Goal: Information Seeking & Learning: Find specific fact

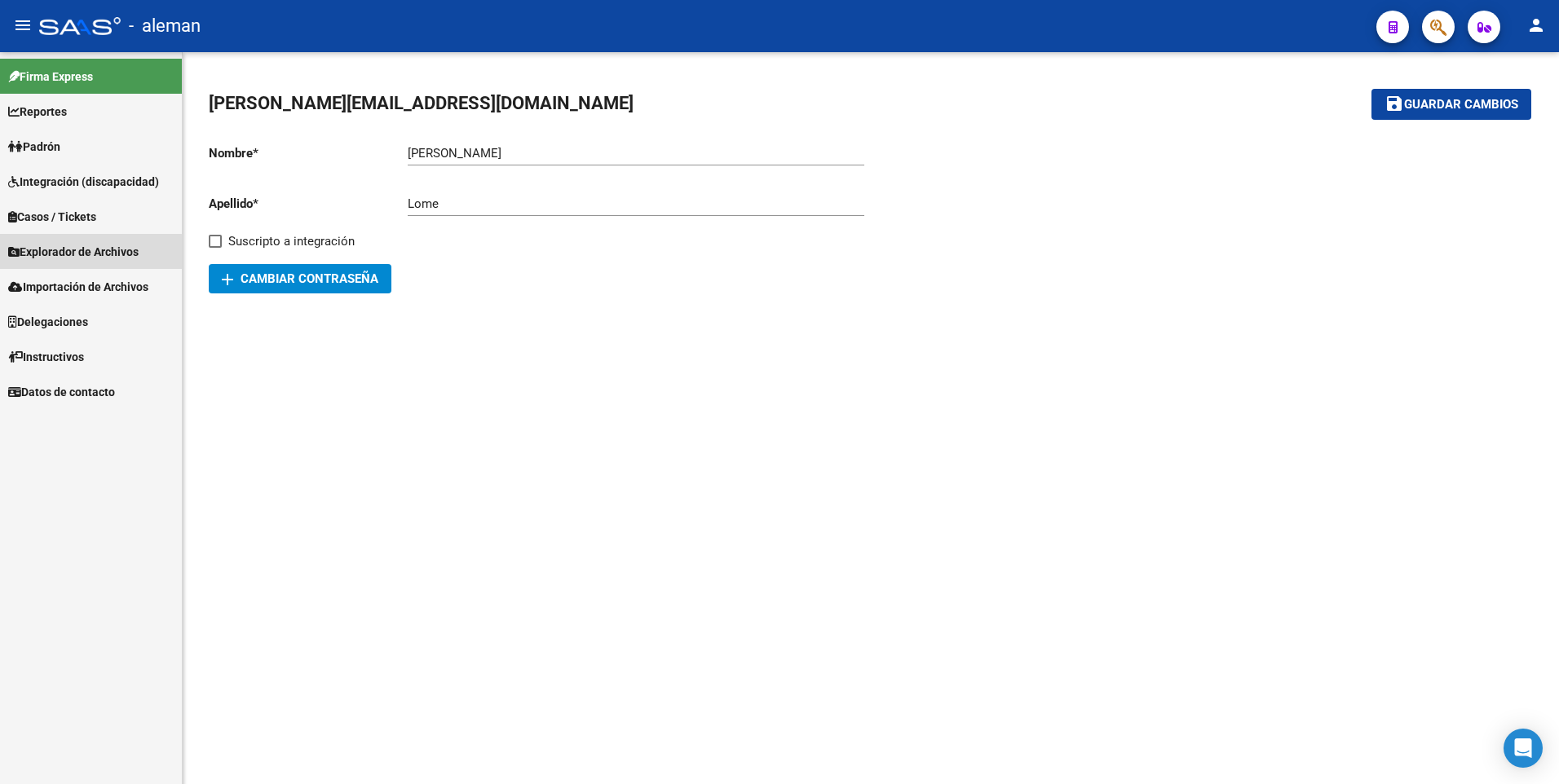
click at [88, 252] on span "Explorador de Archivos" at bounding box center [73, 252] width 131 height 18
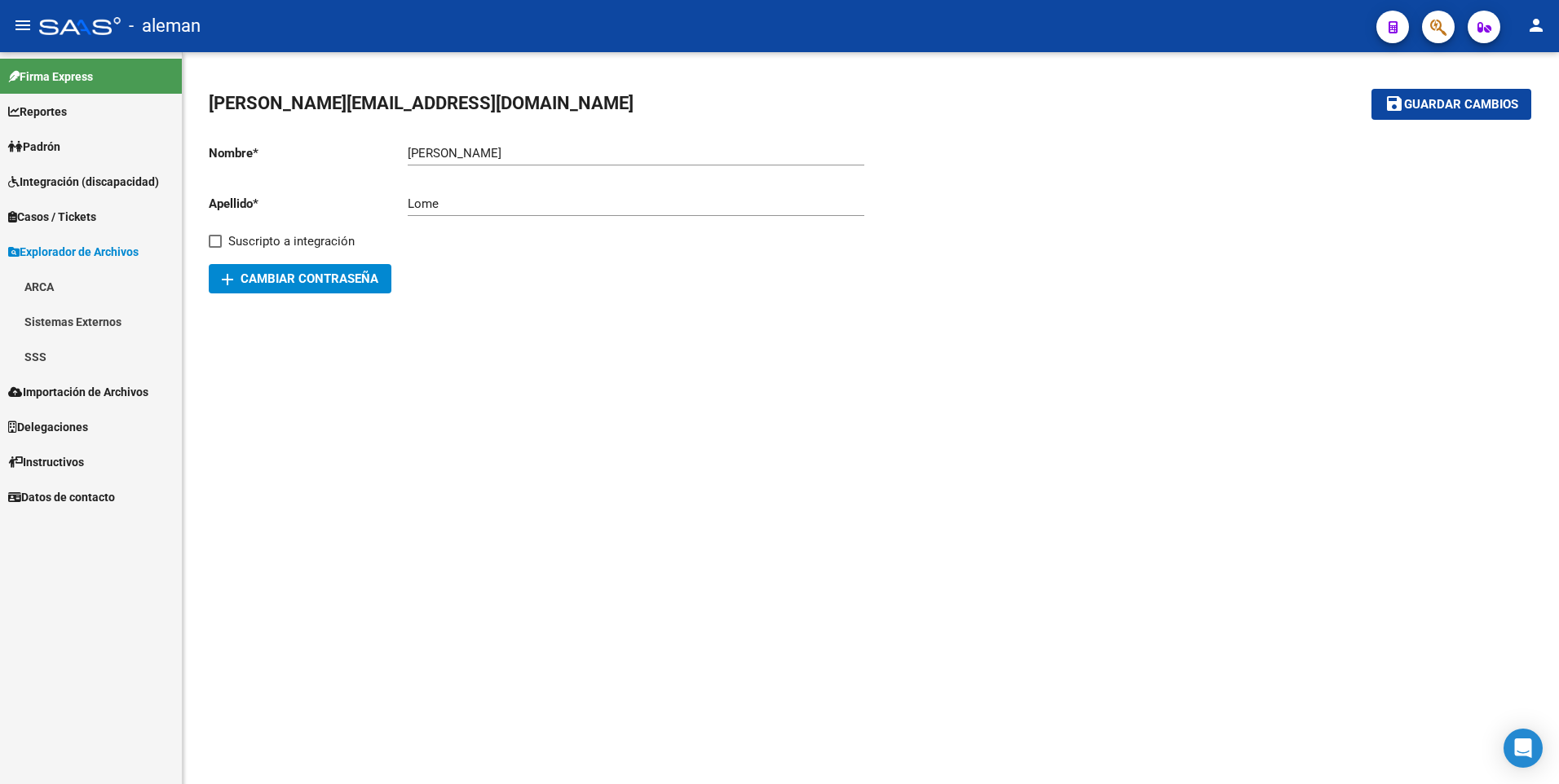
click at [72, 361] on link "SSS" at bounding box center [91, 357] width 182 height 35
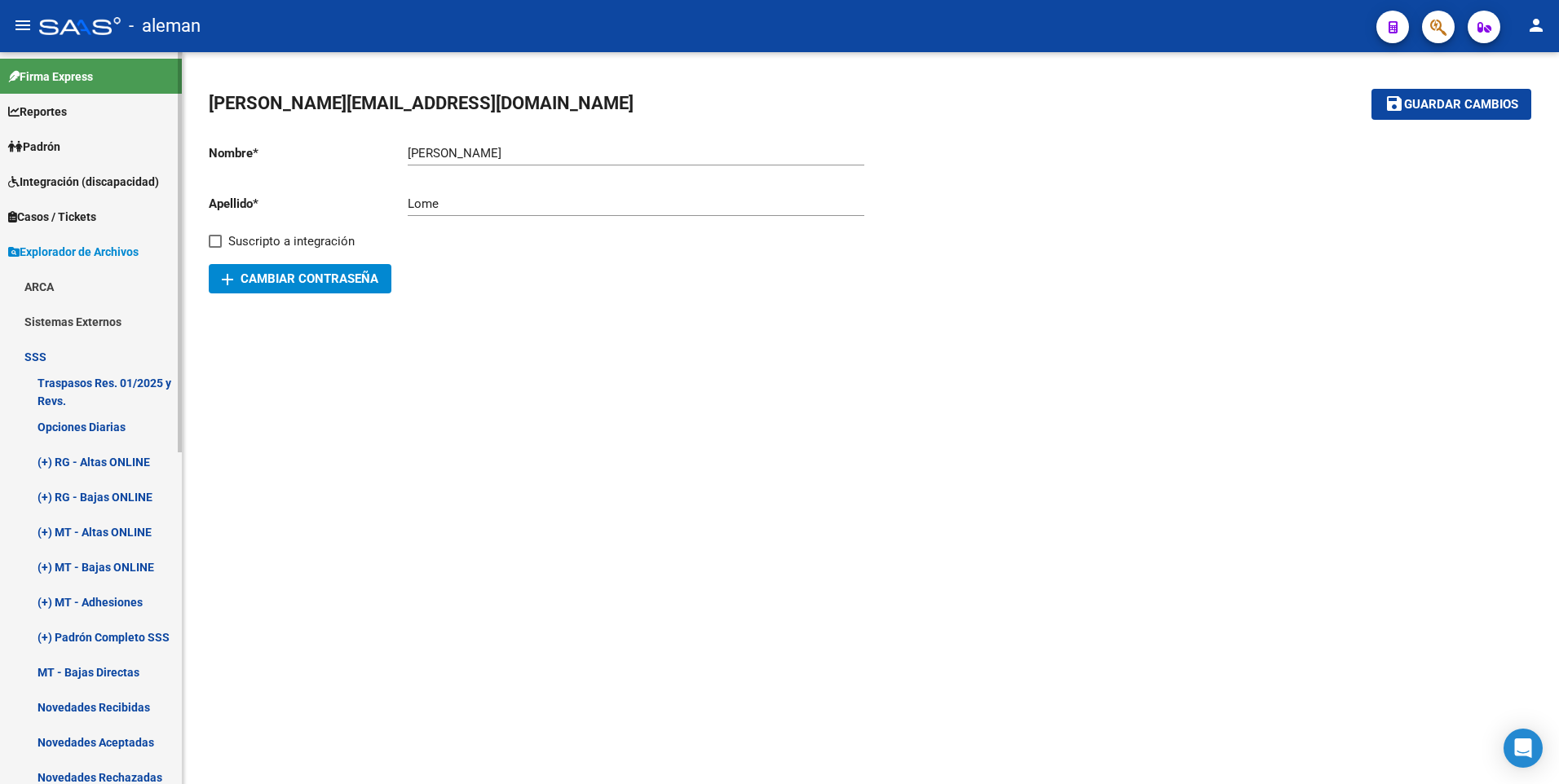
click at [111, 703] on link "Novedades Recibidas" at bounding box center [91, 707] width 182 height 35
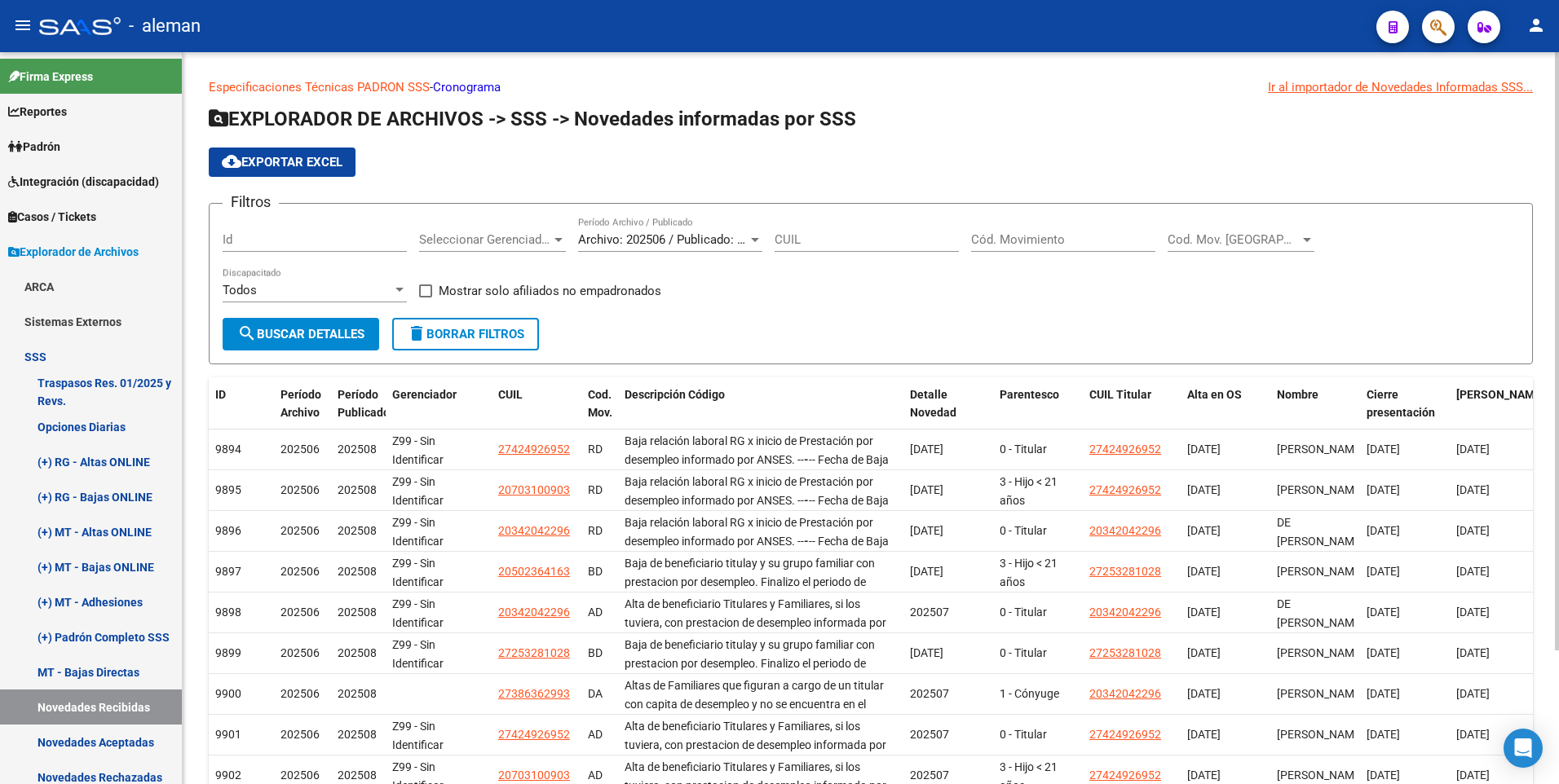
click at [1035, 236] on input "Cód. Movimiento" at bounding box center [1064, 239] width 184 height 15
type input "b"
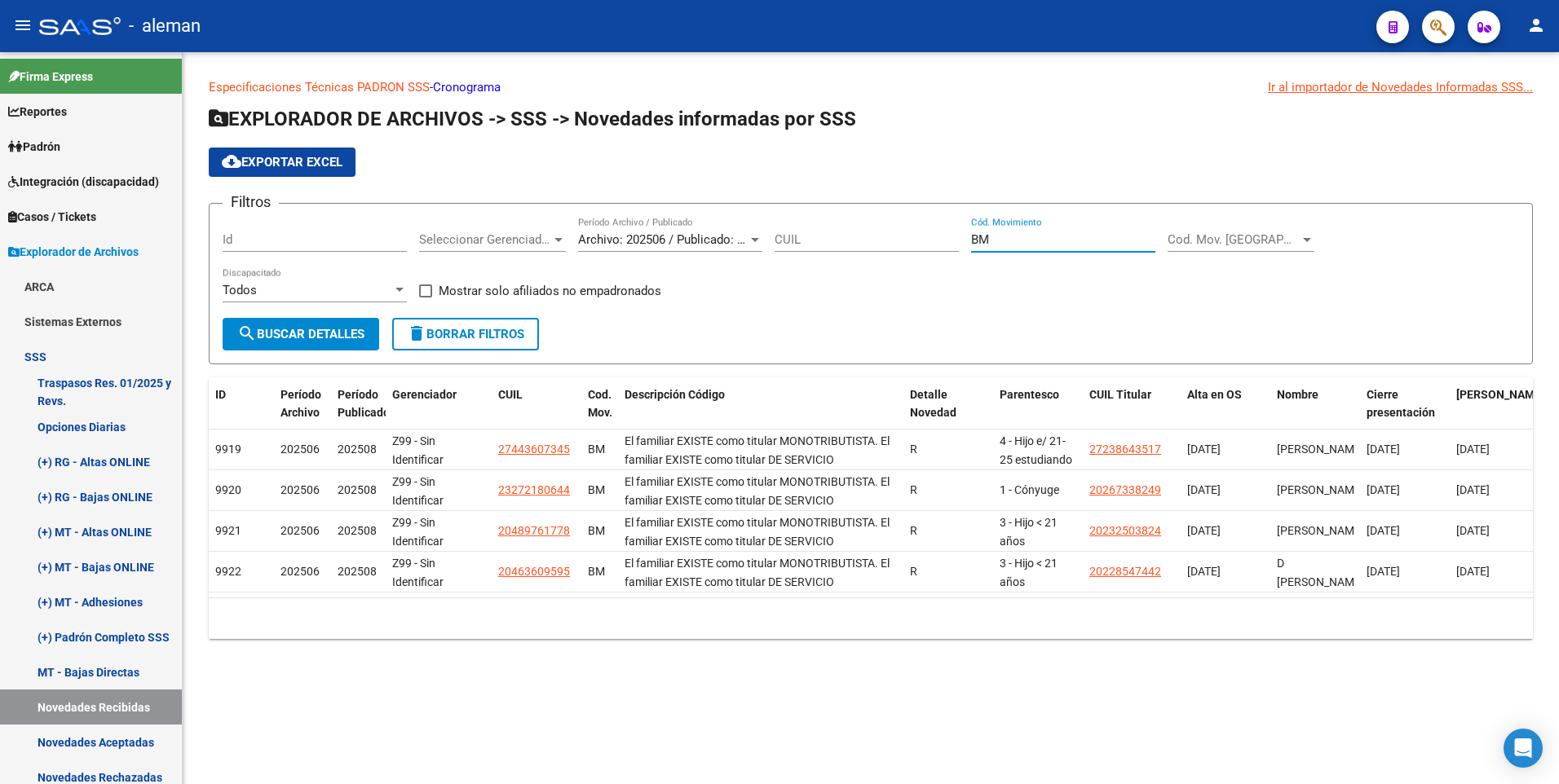
type input "BM"
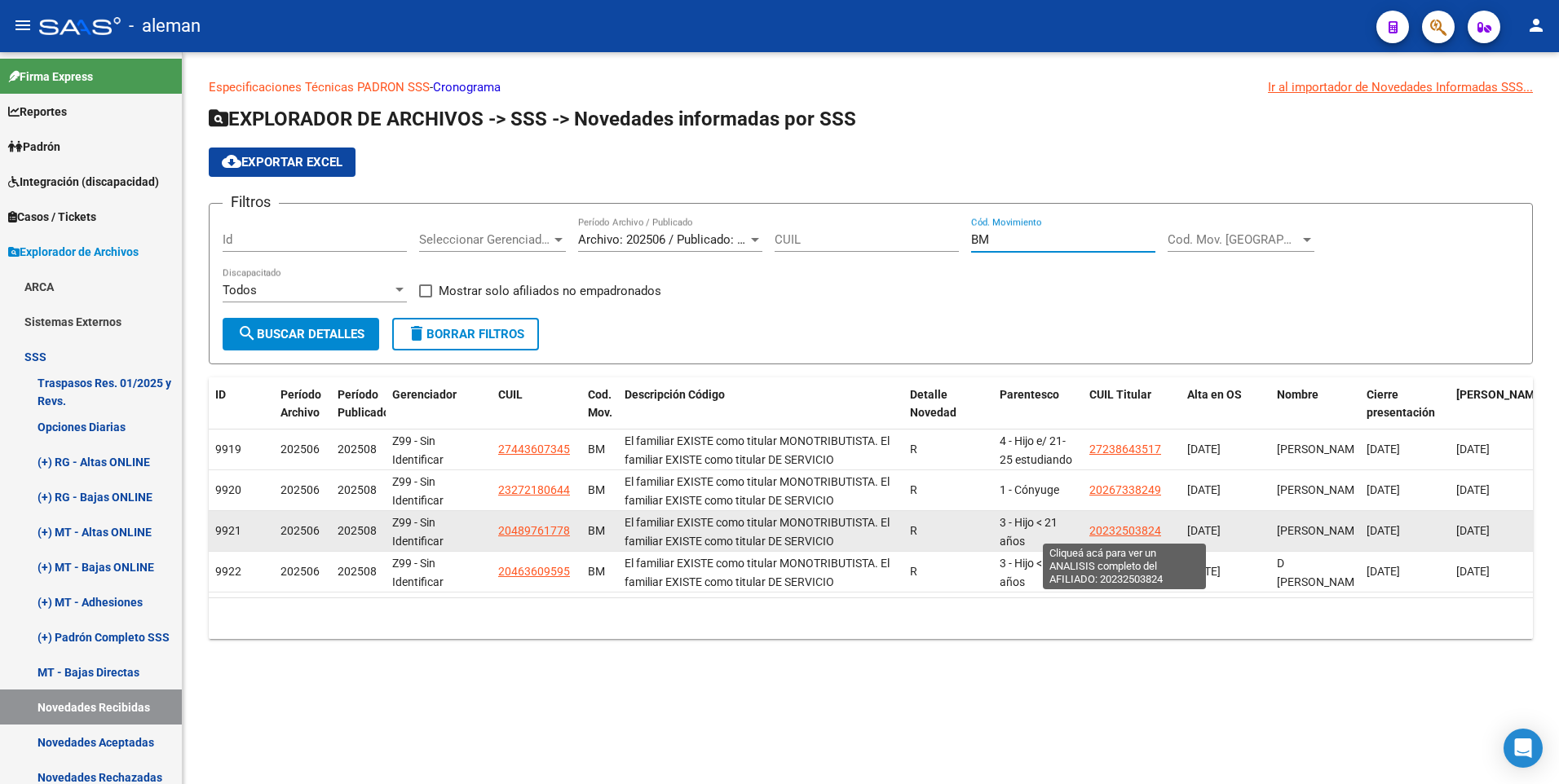
click at [1131, 530] on span "20232503824" at bounding box center [1126, 530] width 72 height 13
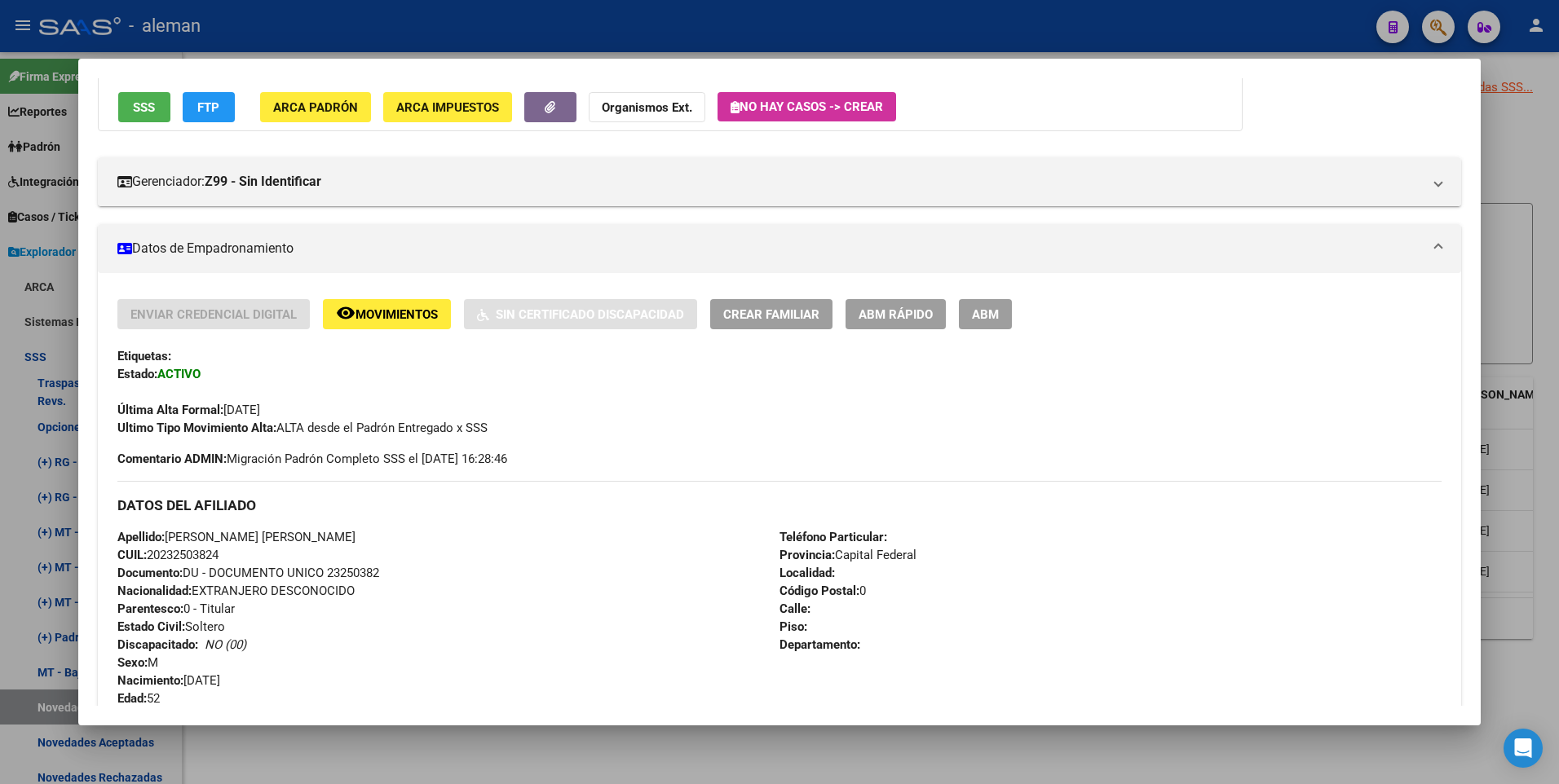
scroll to position [56, 0]
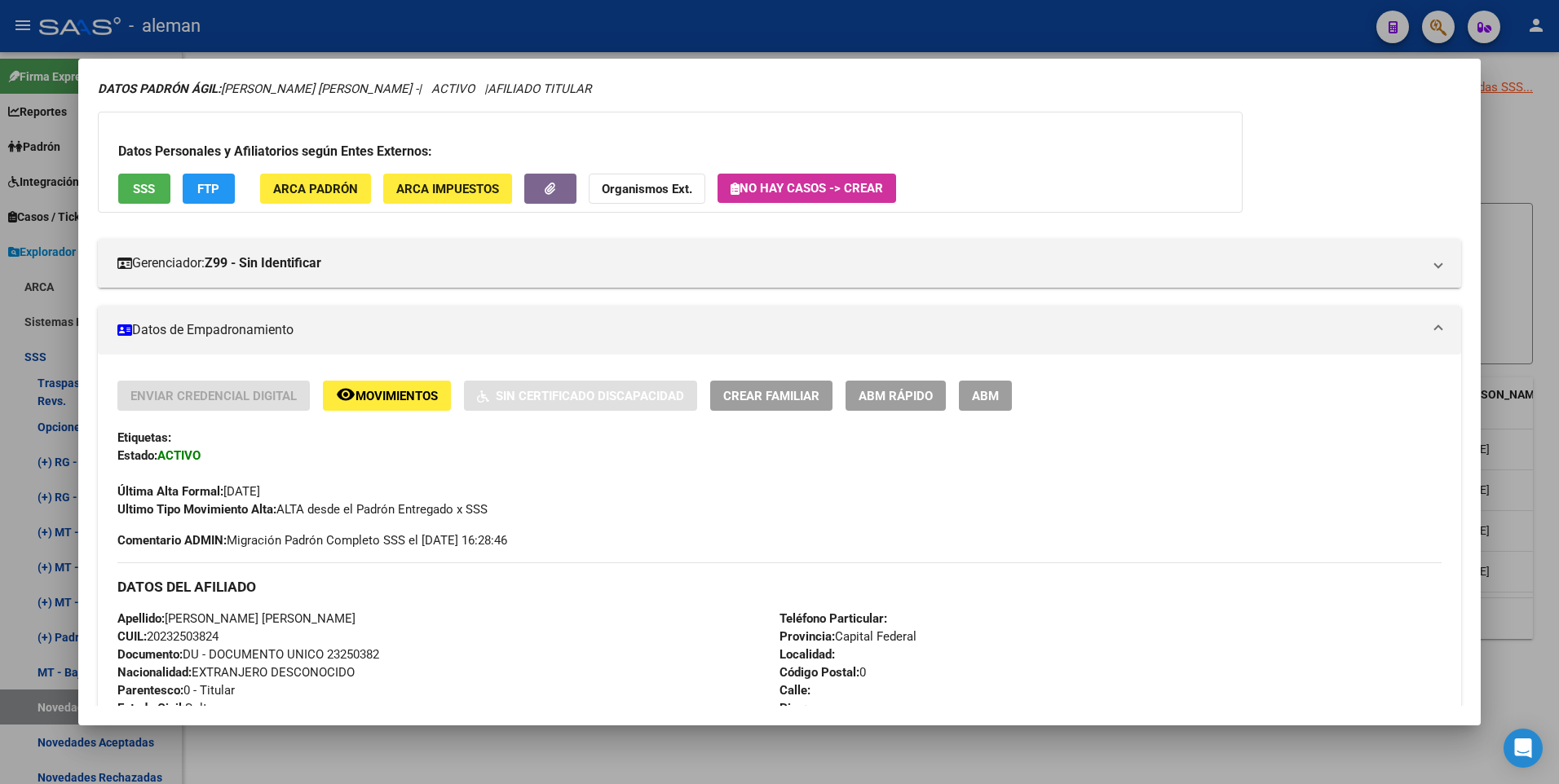
click at [1536, 361] on div at bounding box center [780, 392] width 1559 height 784
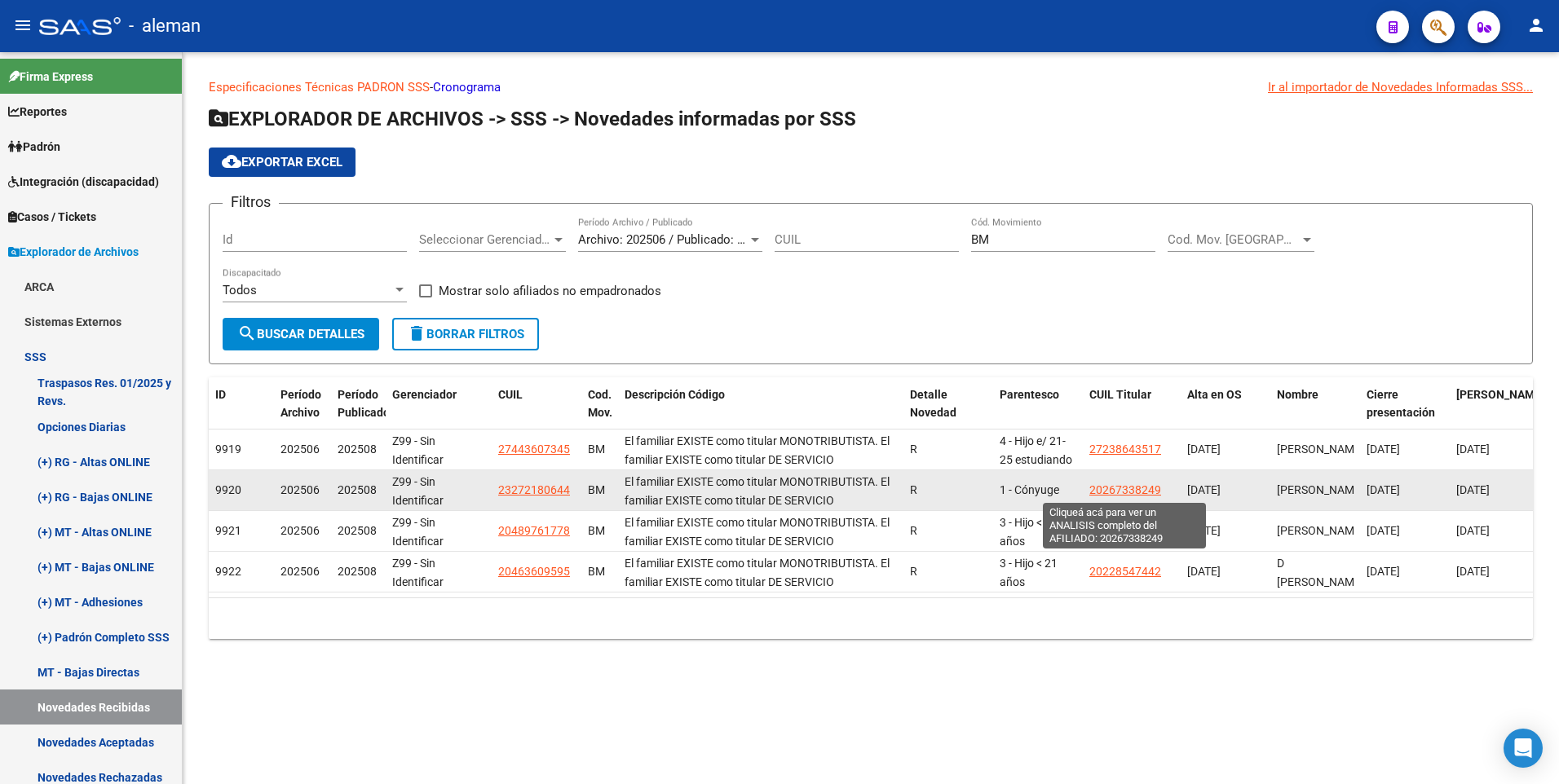
click at [1148, 486] on span "20267338249" at bounding box center [1126, 489] width 72 height 13
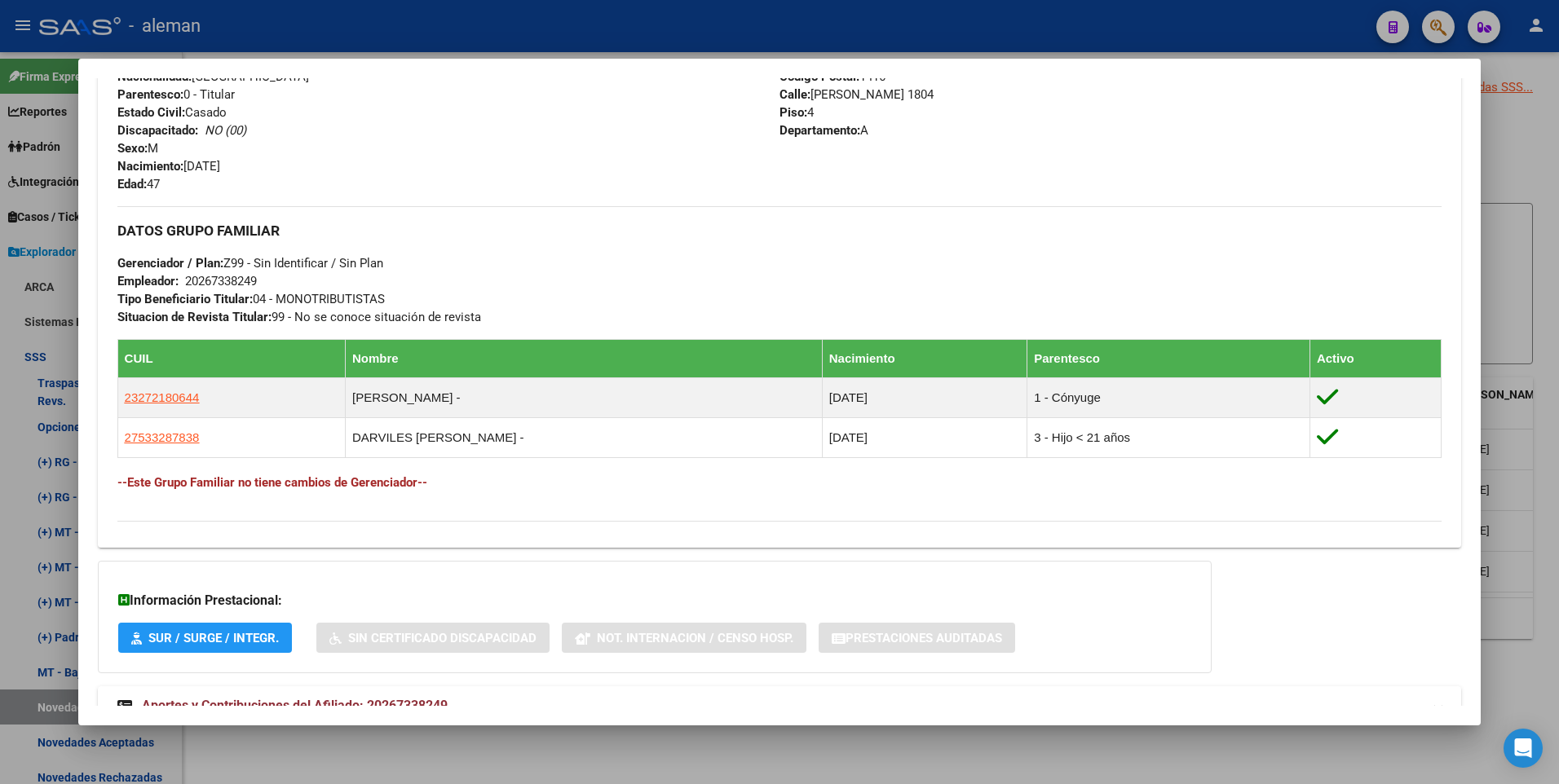
scroll to position [708, 0]
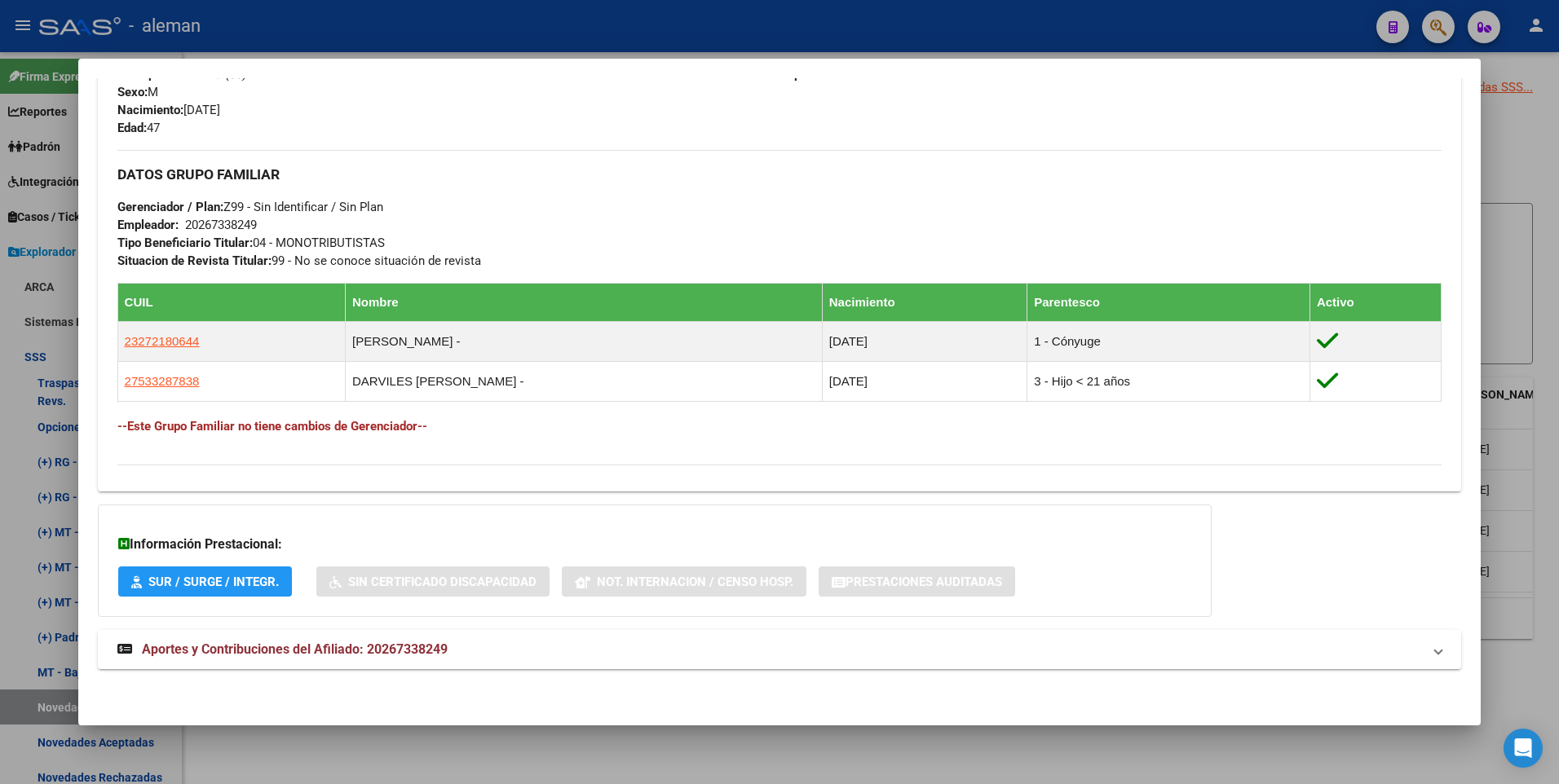
click at [281, 657] on span "Aportes y Contribuciones del Afiliado: 20267338249" at bounding box center [294, 649] width 305 height 16
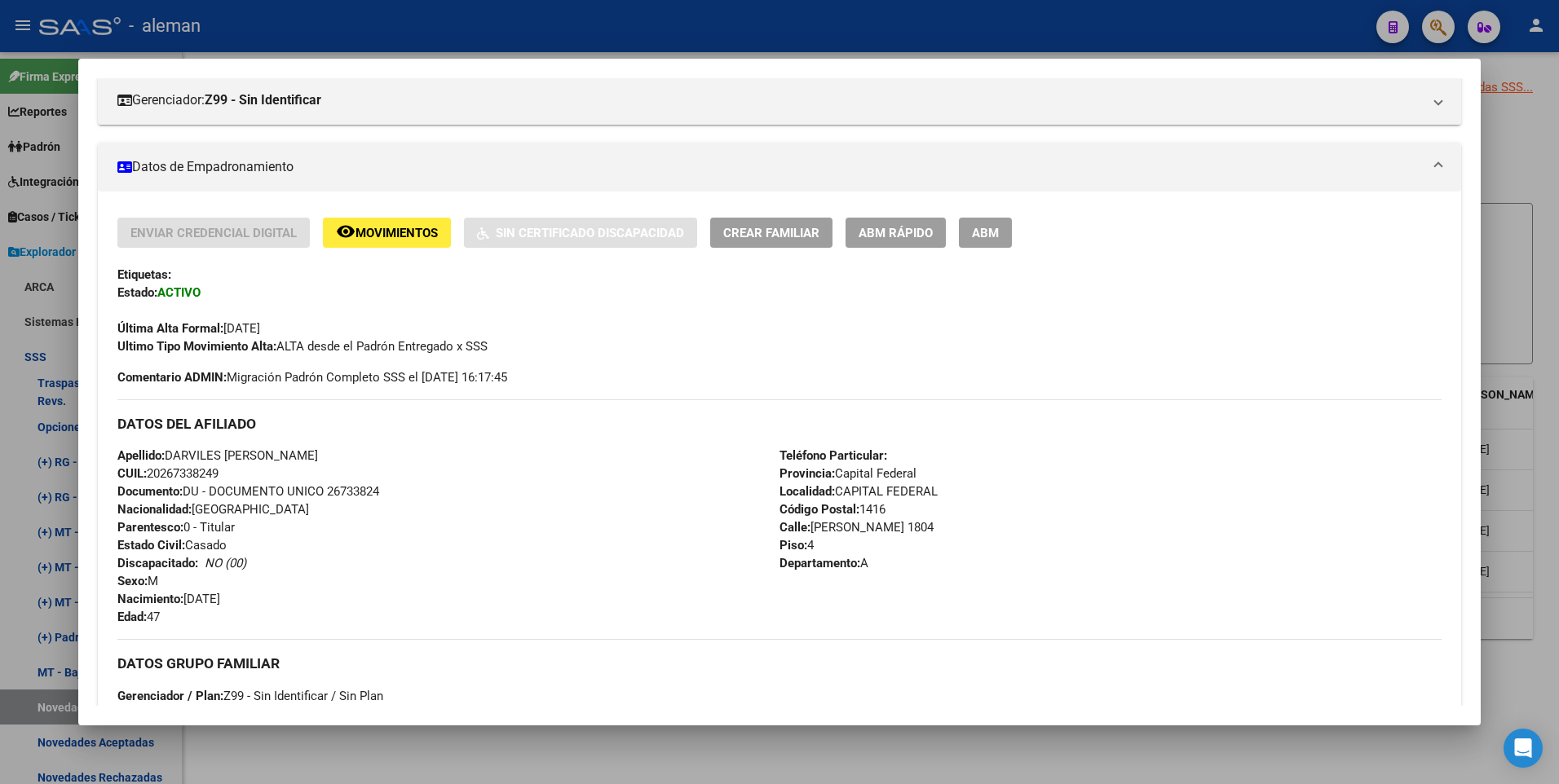
scroll to position [0, 0]
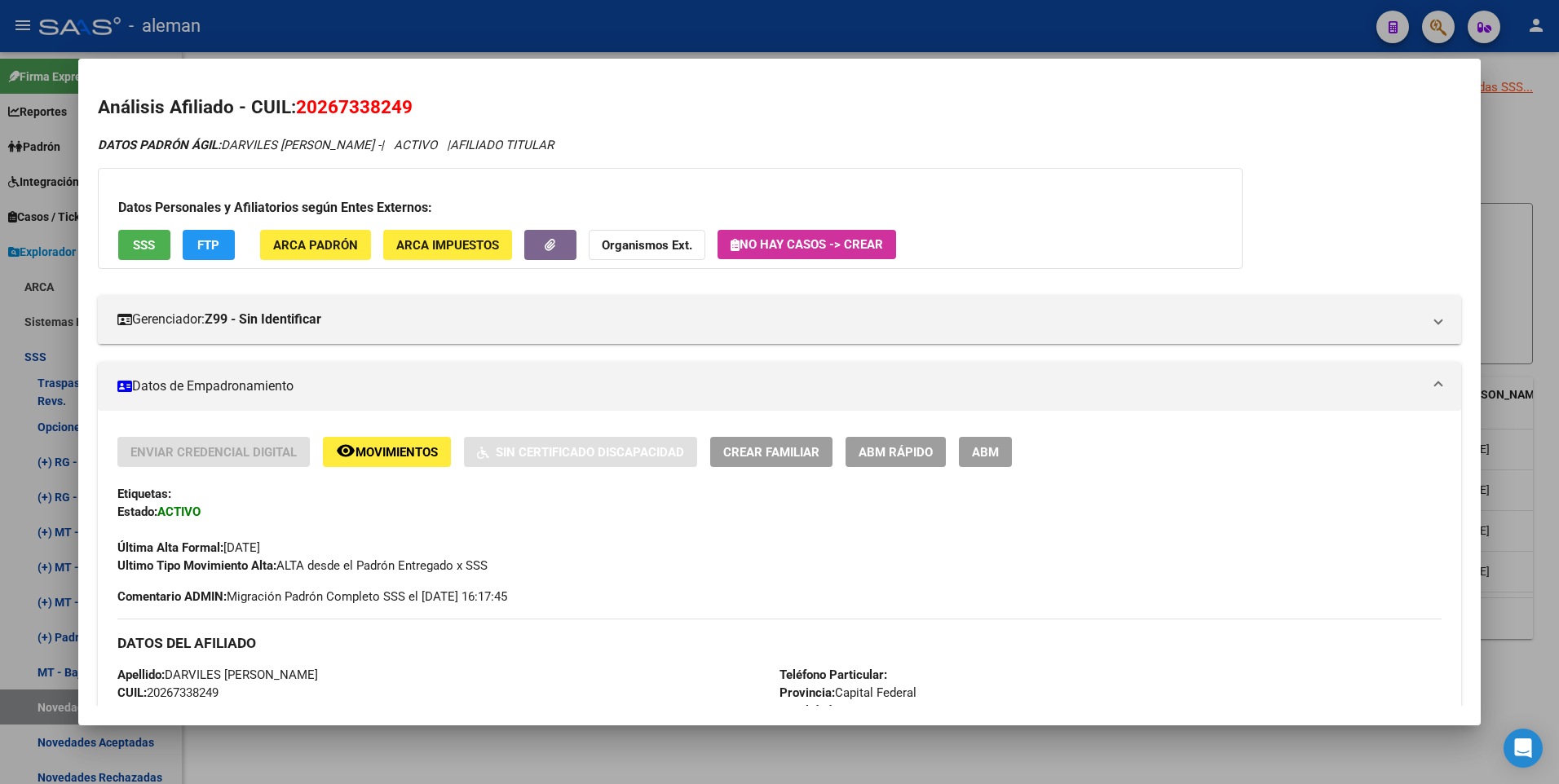
click at [1550, 361] on div at bounding box center [780, 392] width 1559 height 784
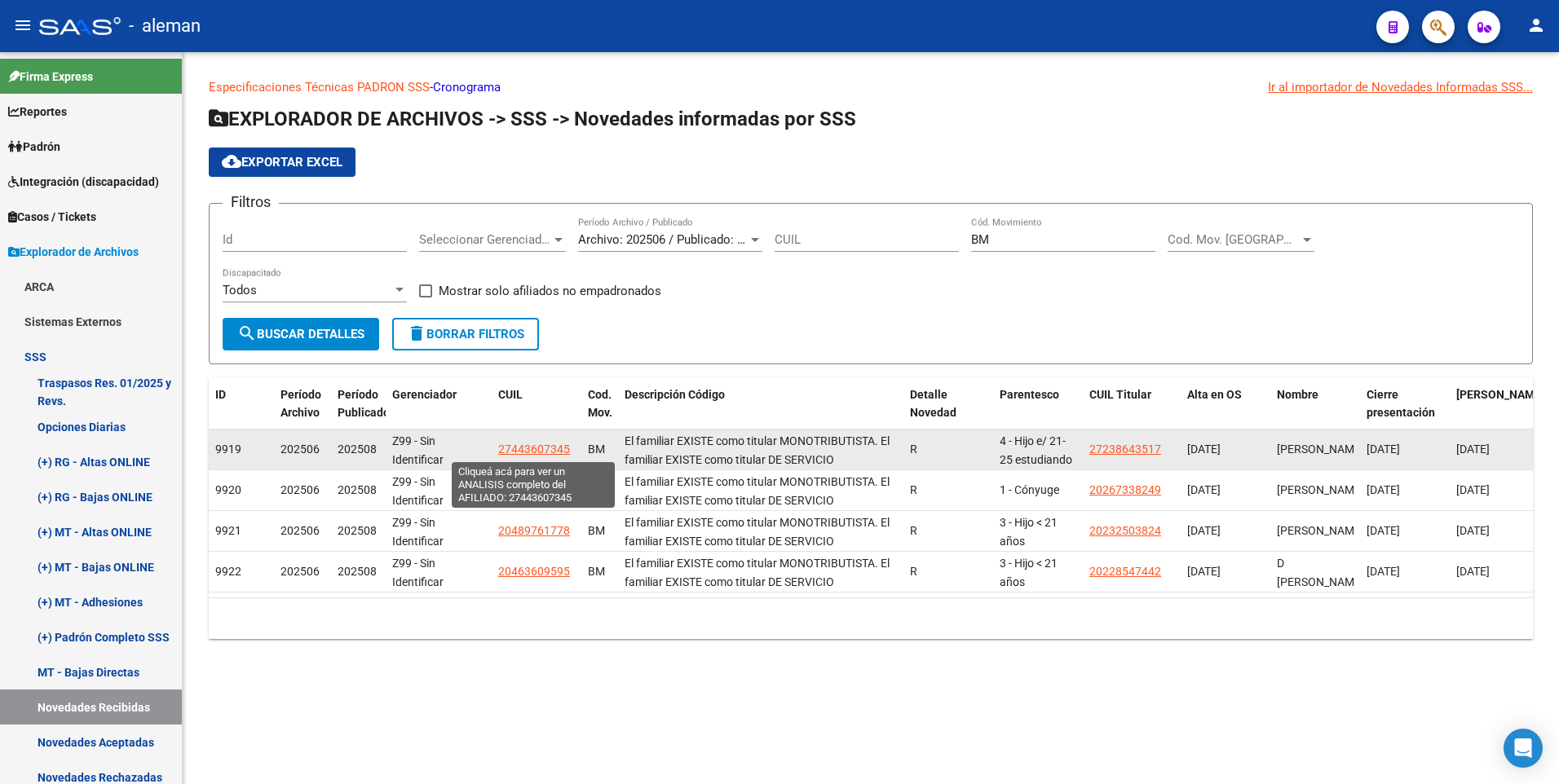
click at [535, 448] on span "27443607345" at bounding box center [534, 449] width 72 height 13
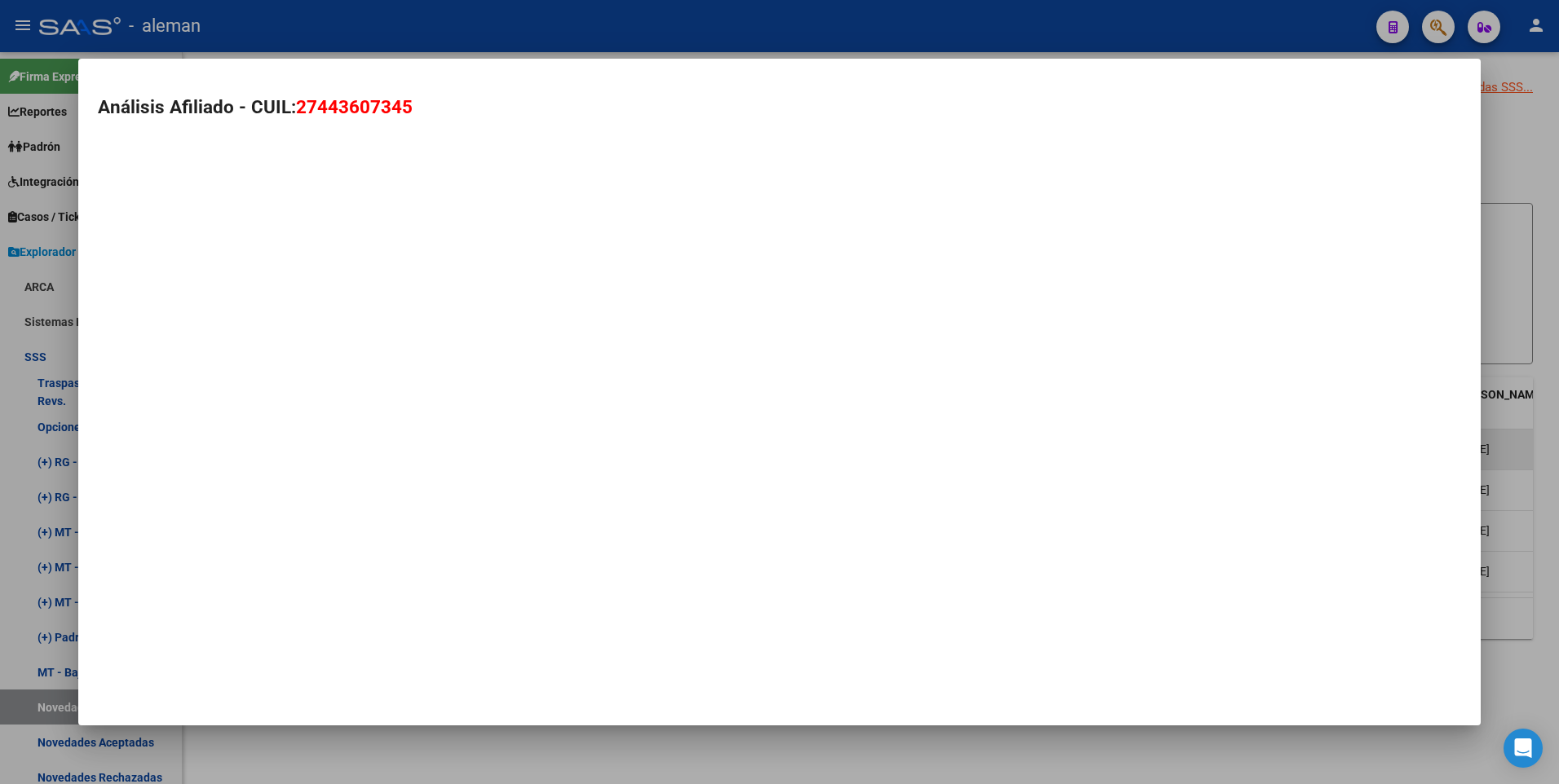
type textarea "27443607345"
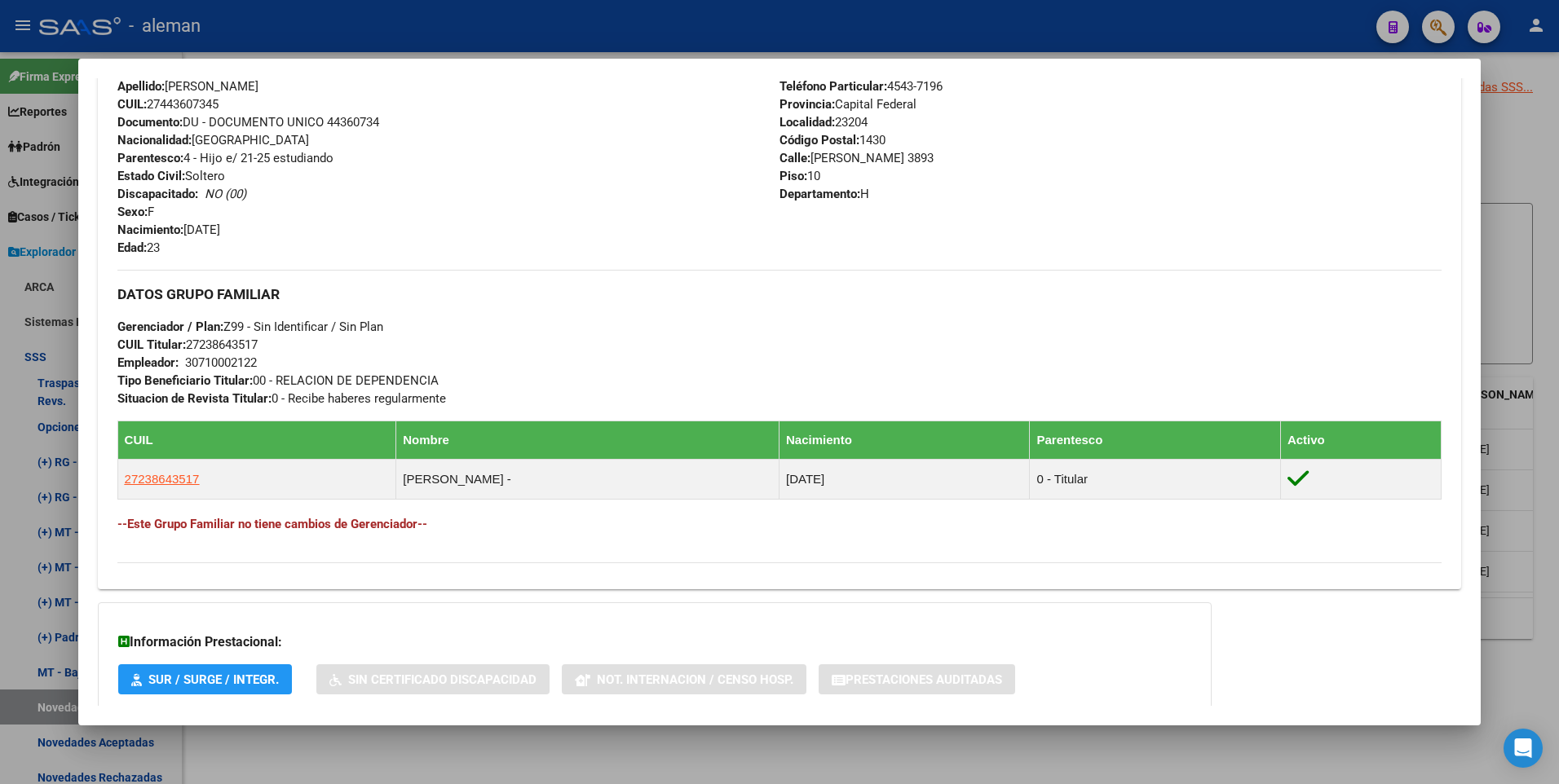
scroll to position [707, 0]
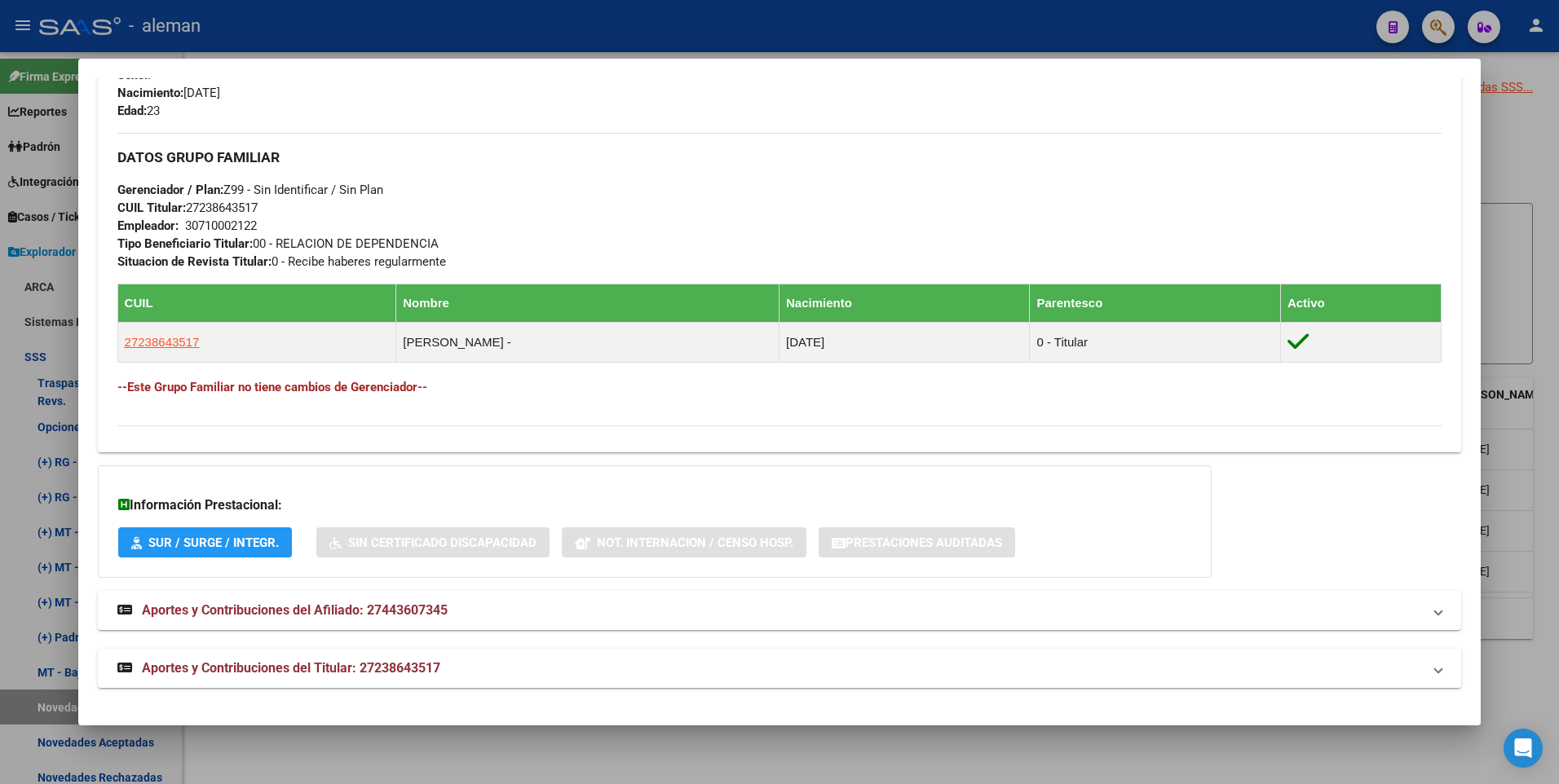
click at [417, 668] on span "Aportes y Contribuciones del Titular: 27238643517" at bounding box center [291, 668] width 299 height 16
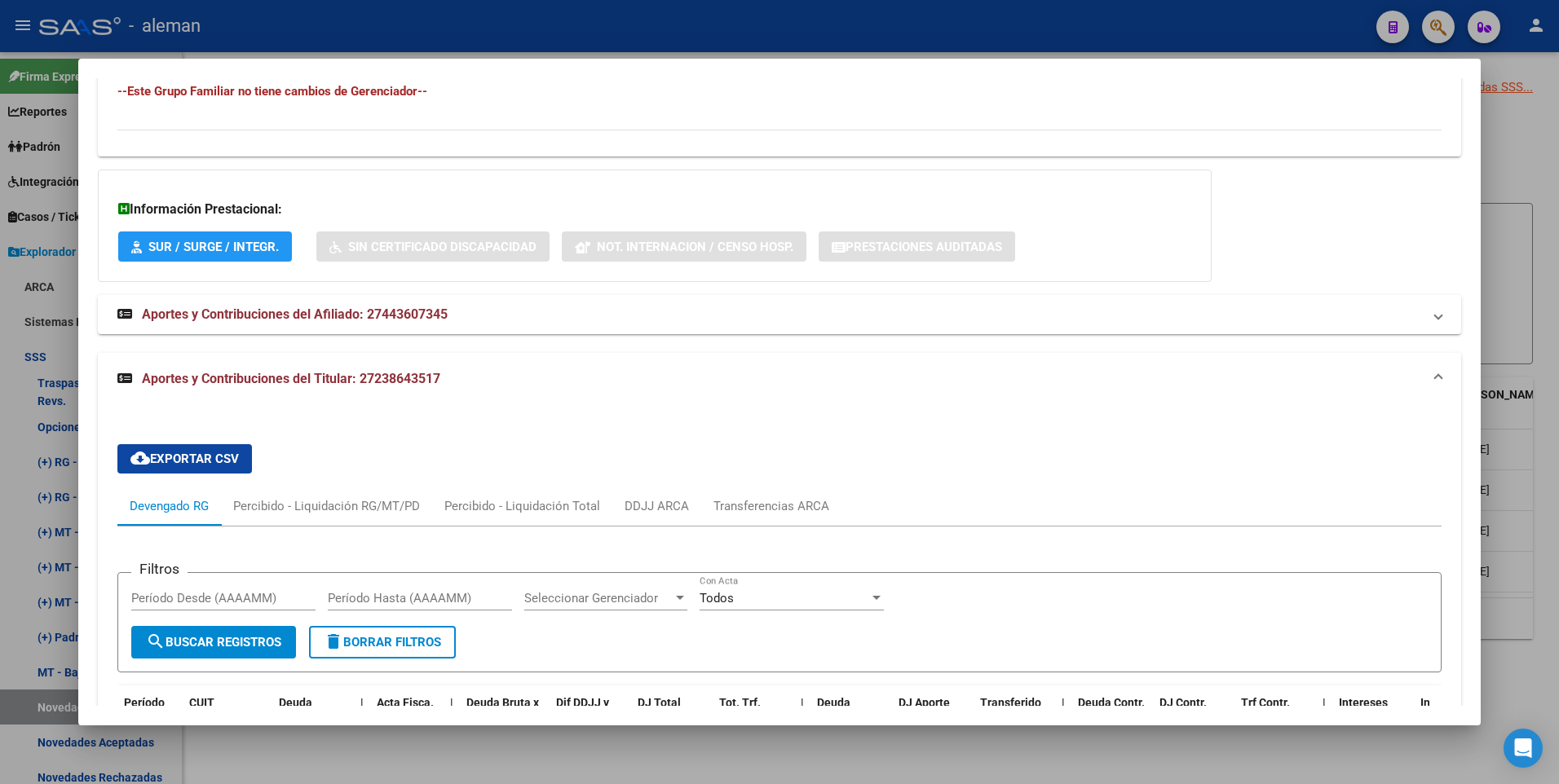
scroll to position [840, 0]
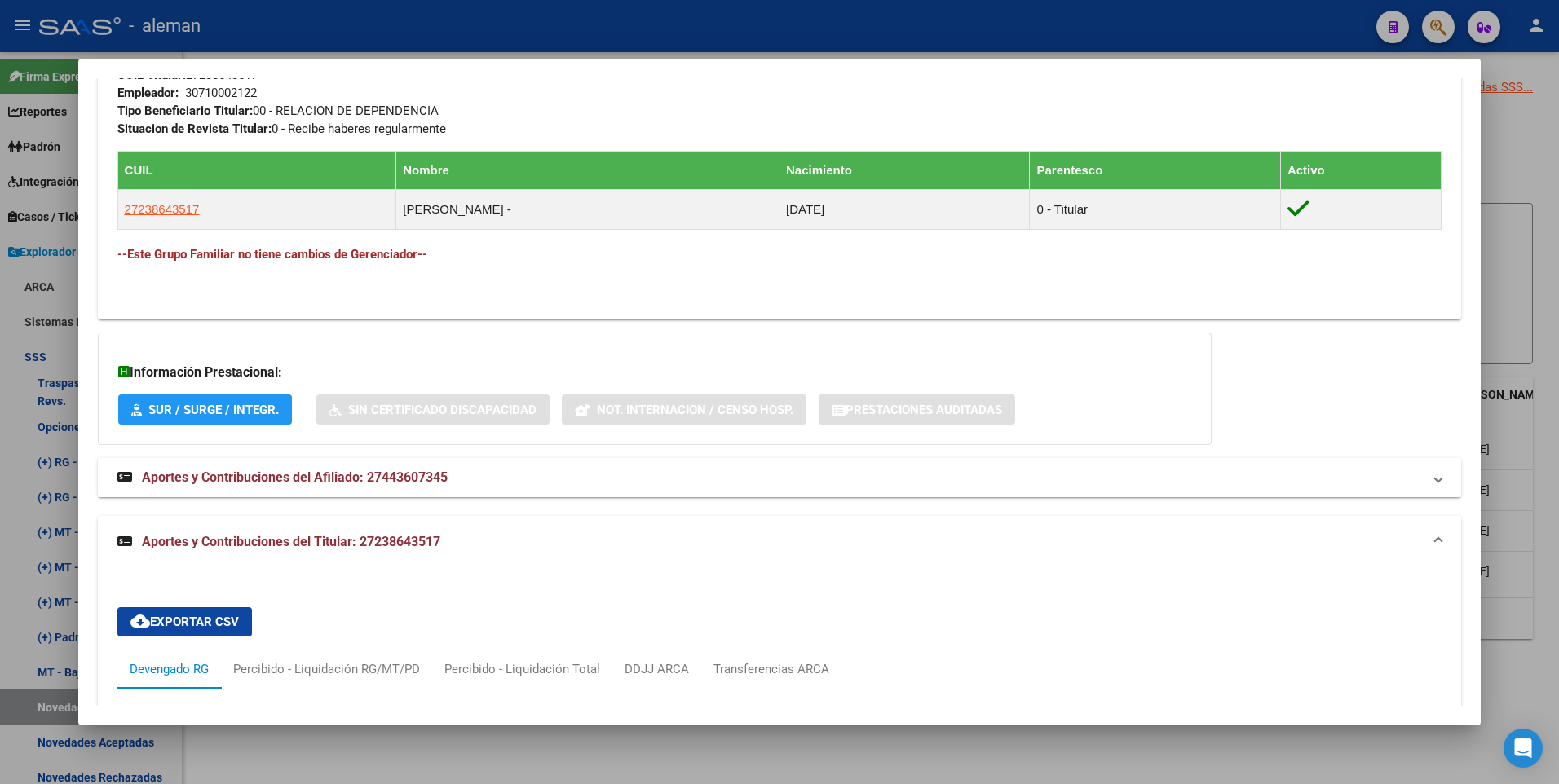
click at [416, 475] on span "Aportes y Contribuciones del Afiliado: 27443607345" at bounding box center [294, 478] width 305 height 16
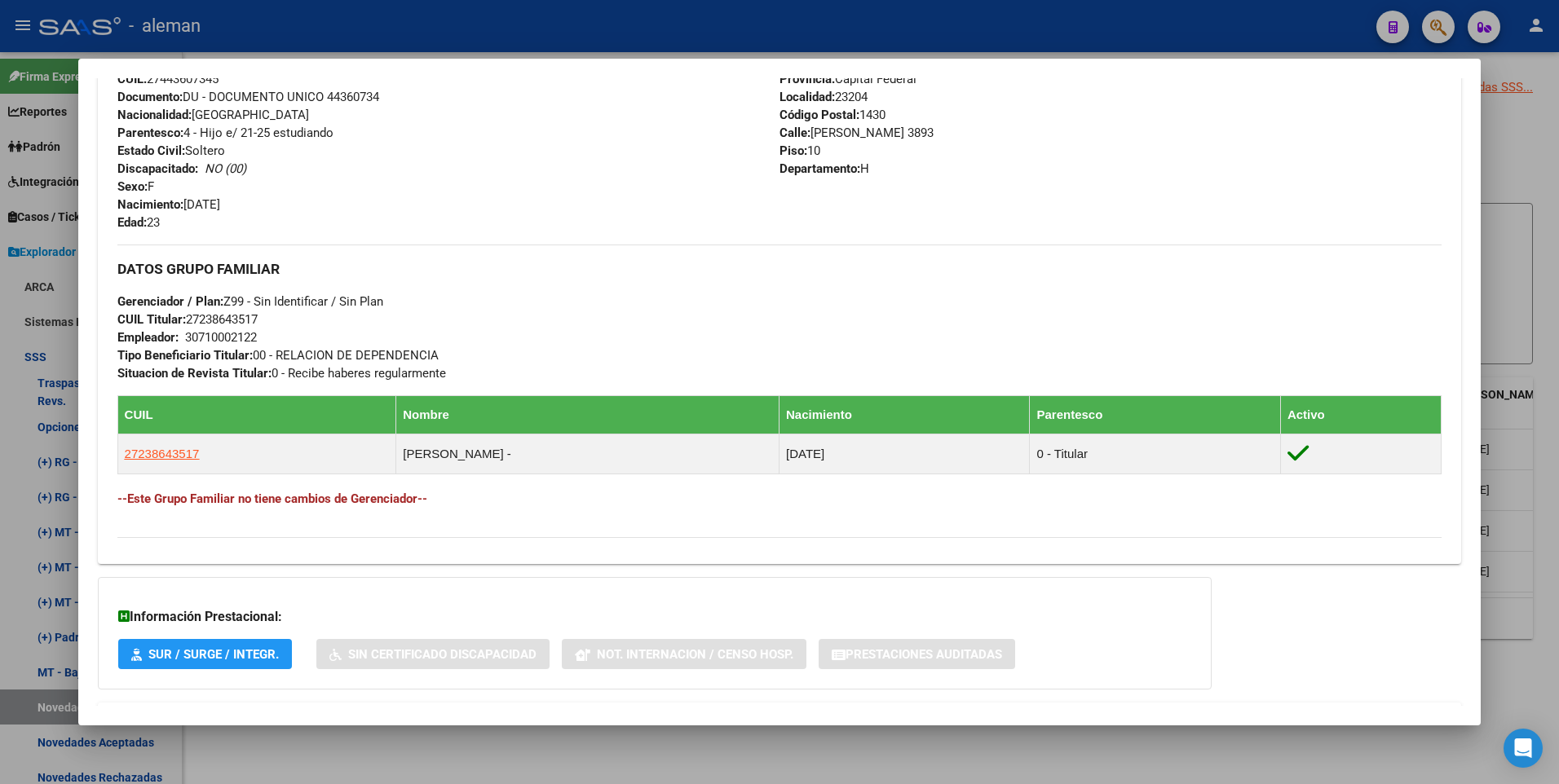
scroll to position [515, 0]
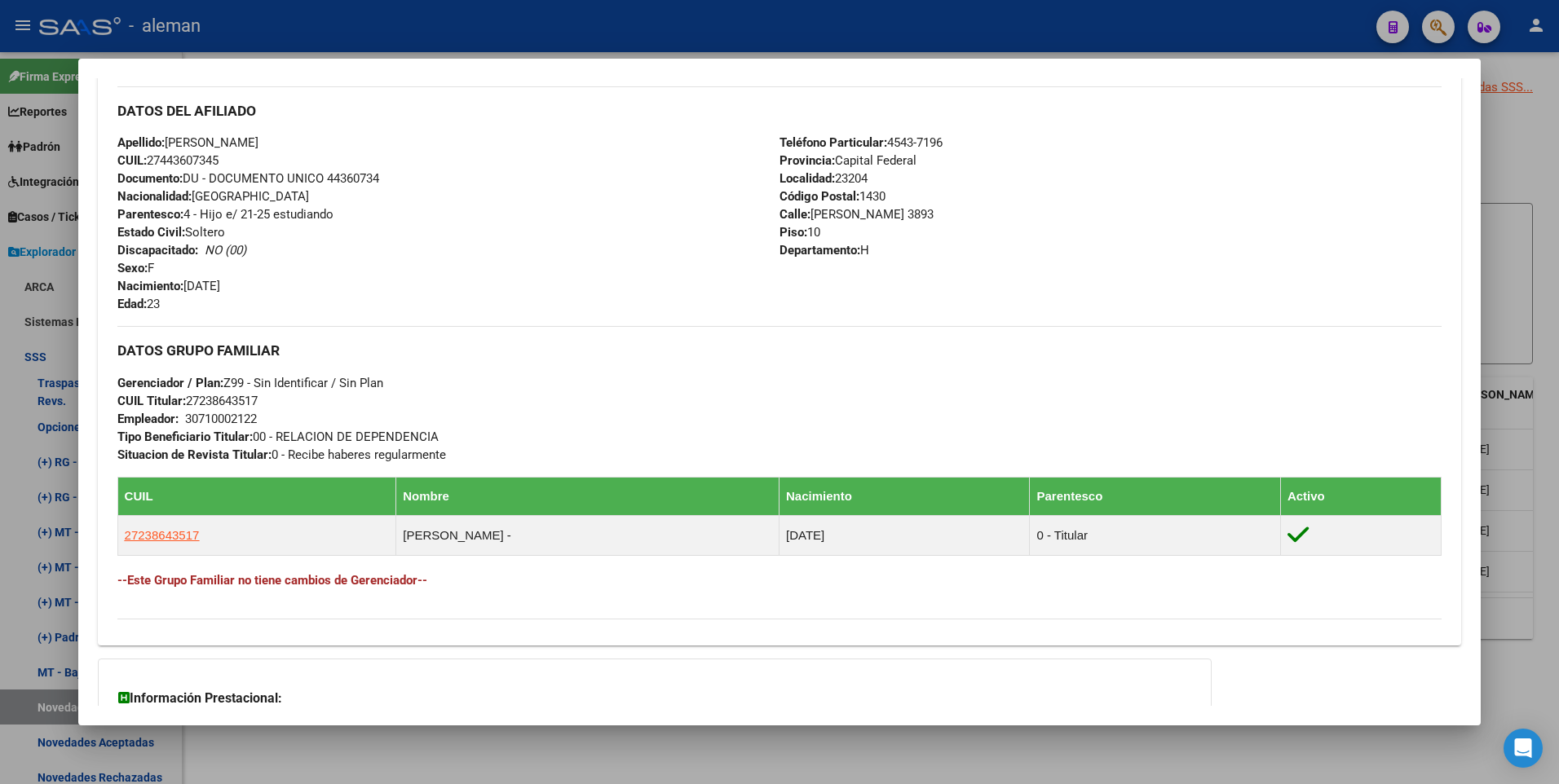
click at [625, 300] on div "Apellido: [PERSON_NAME]: 27443607345 Documento: DU - DOCUMENTO UNICO 44360734 N…" at bounding box center [448, 223] width 662 height 179
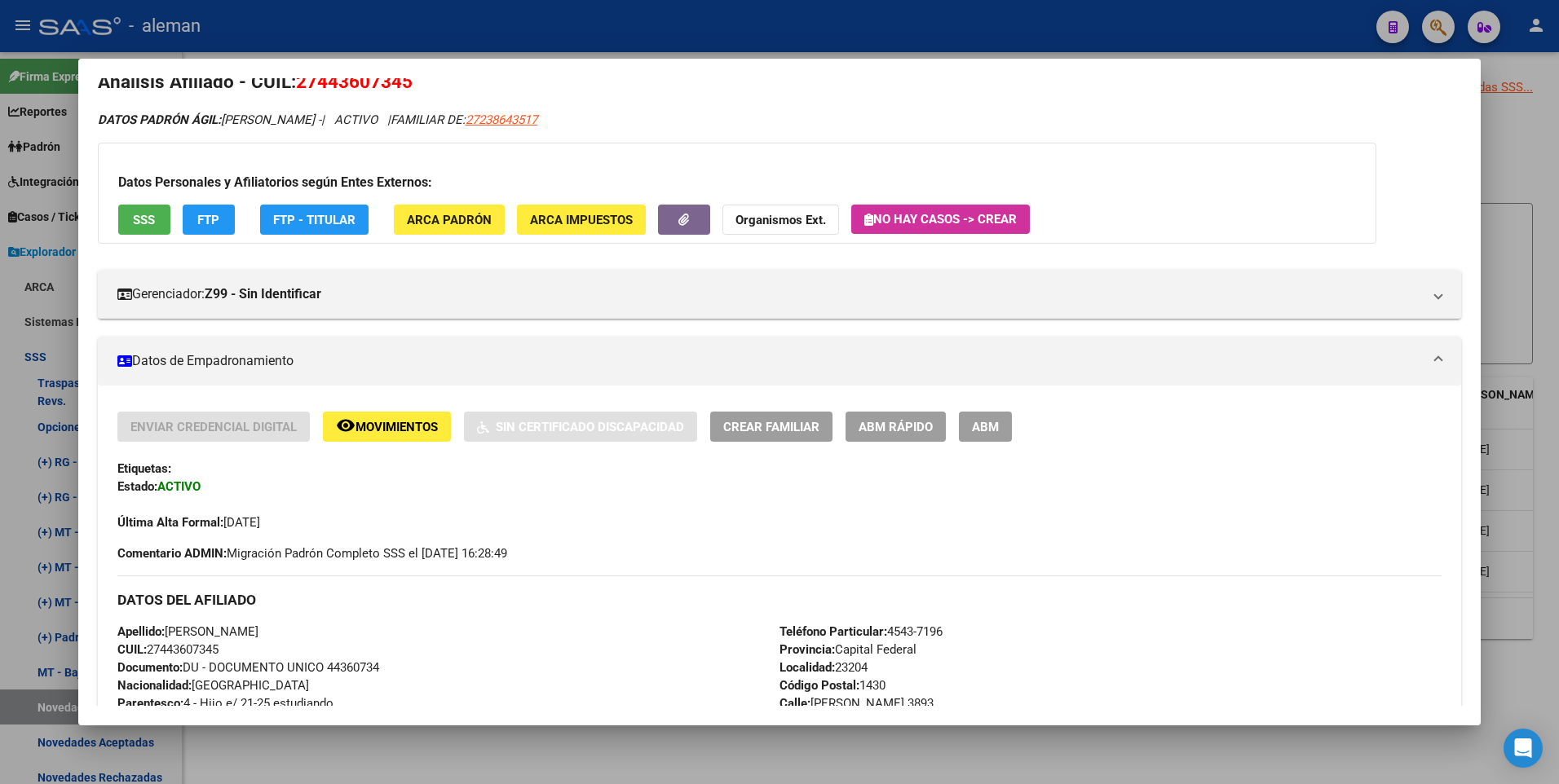
click at [1540, 301] on div at bounding box center [780, 392] width 1559 height 784
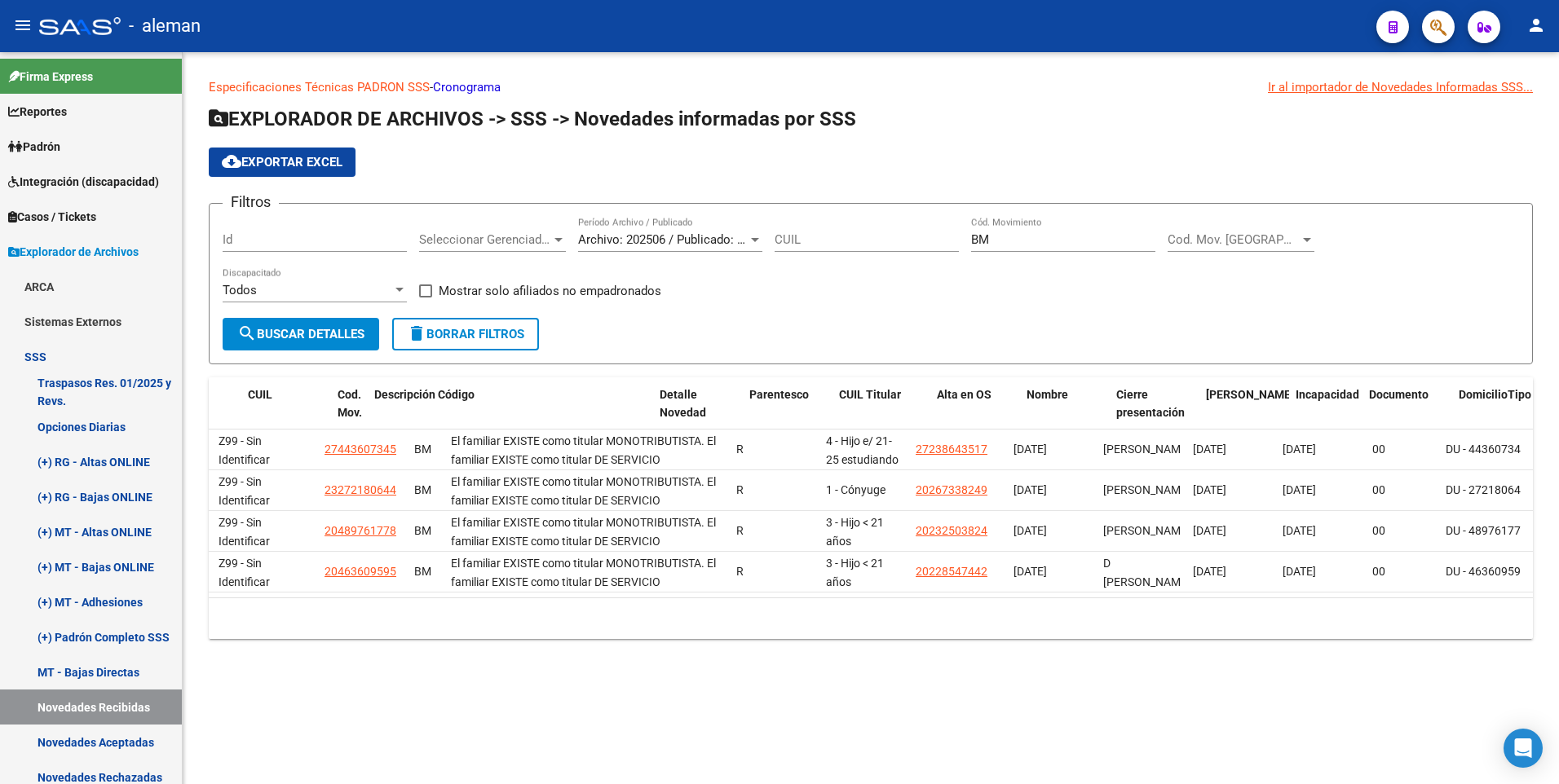
scroll to position [0, 0]
